Goal: Transaction & Acquisition: Purchase product/service

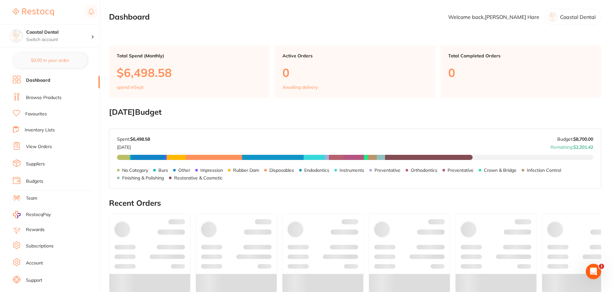
click at [36, 99] on link "Browse Products" at bounding box center [44, 98] width 36 height 6
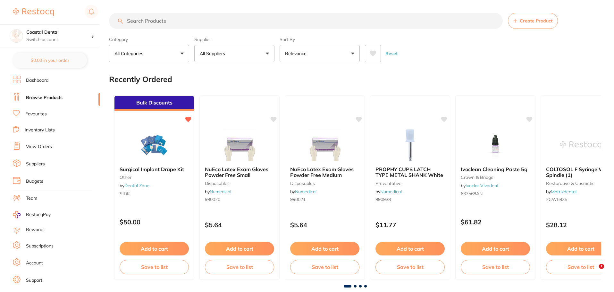
click at [223, 51] on p "All Suppliers" at bounding box center [214, 53] width 28 height 6
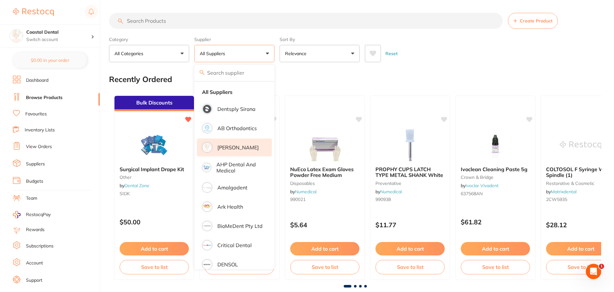
click at [223, 147] on p "[PERSON_NAME]" at bounding box center [237, 147] width 41 height 6
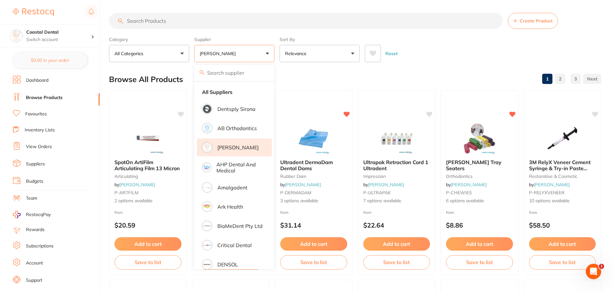
click at [170, 19] on input "search" at bounding box center [305, 21] width 393 height 16
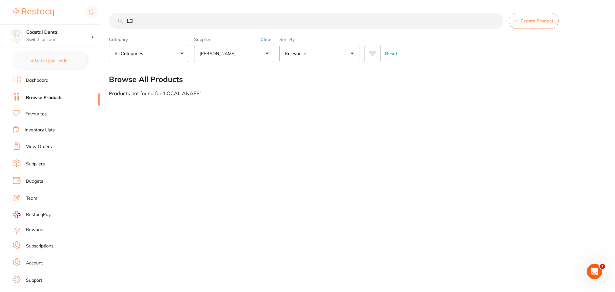
type input "L"
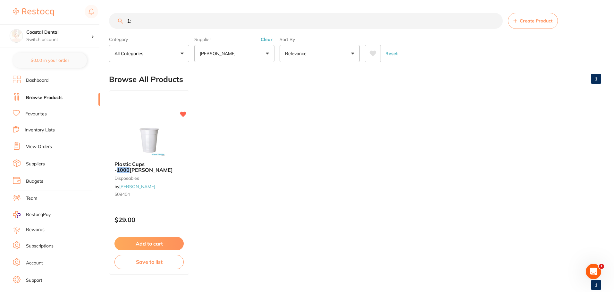
type input "1"
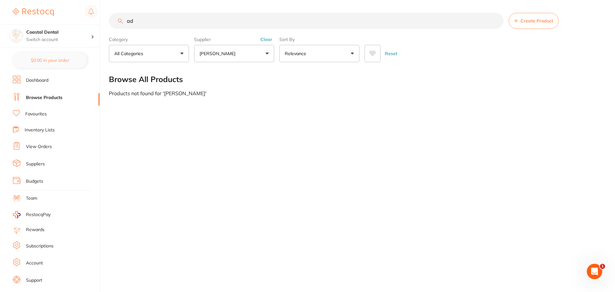
type input "a"
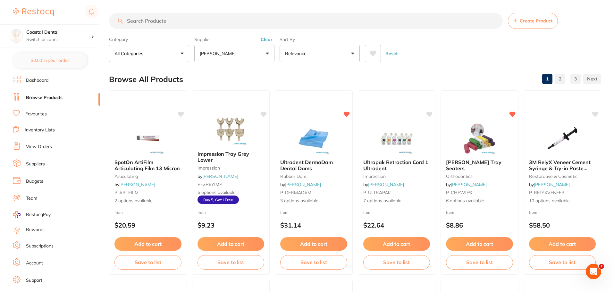
click at [218, 55] on p "[PERSON_NAME]" at bounding box center [219, 53] width 38 height 6
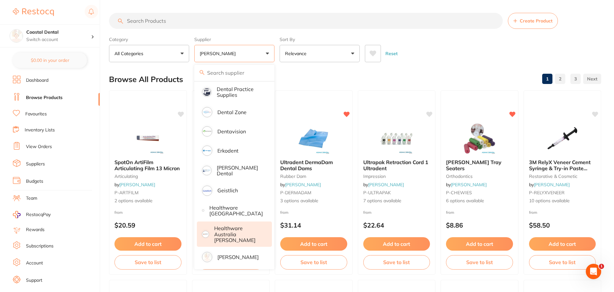
scroll to position [224, 0]
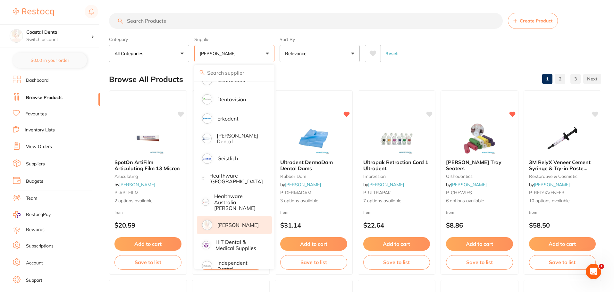
click at [249, 222] on p "[PERSON_NAME]" at bounding box center [237, 225] width 41 height 6
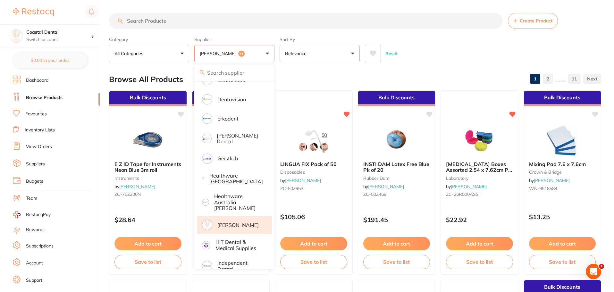
click at [196, 20] on input "search" at bounding box center [305, 21] width 393 height 16
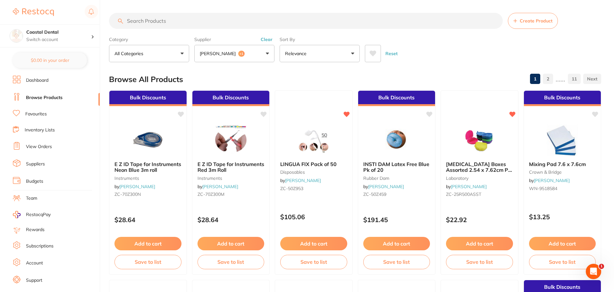
scroll to position [0, 0]
drag, startPoint x: 252, startPoint y: 54, endPoint x: 251, endPoint y: 68, distance: 14.2
click at [252, 54] on button "[PERSON_NAME] +1" at bounding box center [234, 53] width 80 height 17
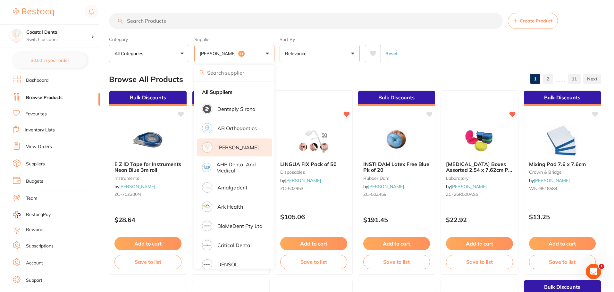
click at [241, 144] on p "[PERSON_NAME]" at bounding box center [237, 147] width 41 height 6
click at [269, 46] on button "[PERSON_NAME]" at bounding box center [234, 53] width 80 height 17
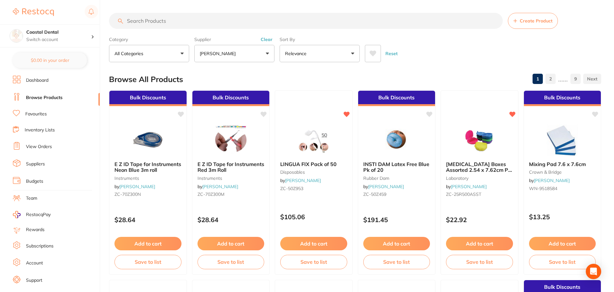
click at [232, 26] on input "search" at bounding box center [305, 21] width 393 height 16
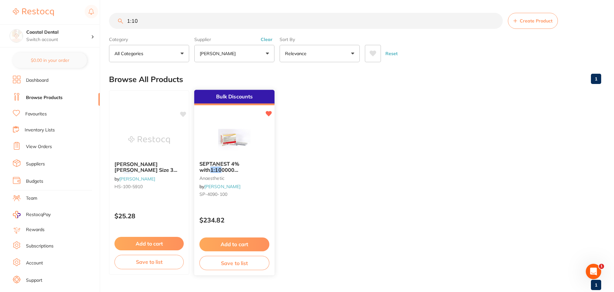
type input "1:10"
click at [235, 130] on img at bounding box center [234, 139] width 42 height 32
